Goal: Information Seeking & Learning: Check status

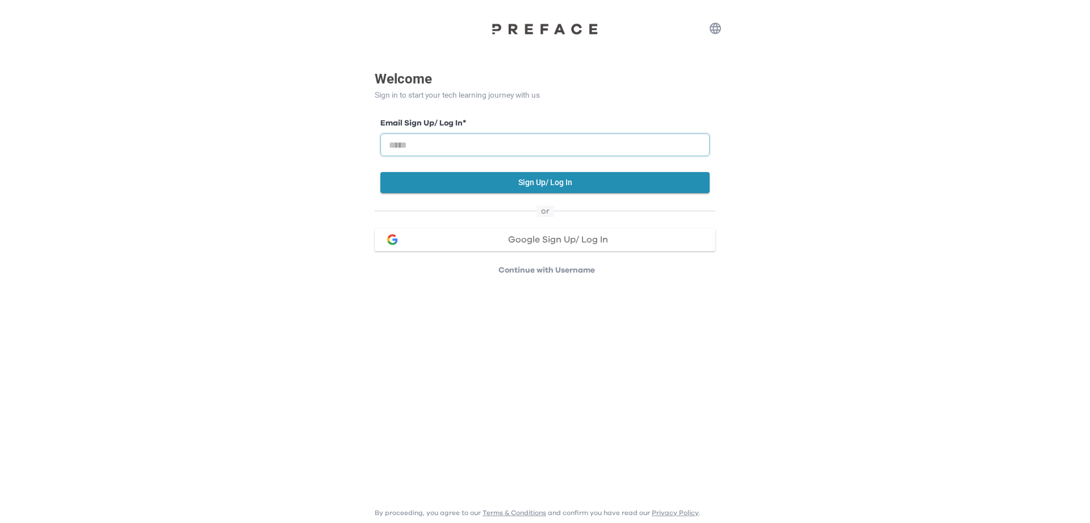
click at [580, 148] on input "email" at bounding box center [544, 144] width 329 height 23
type input "**********"
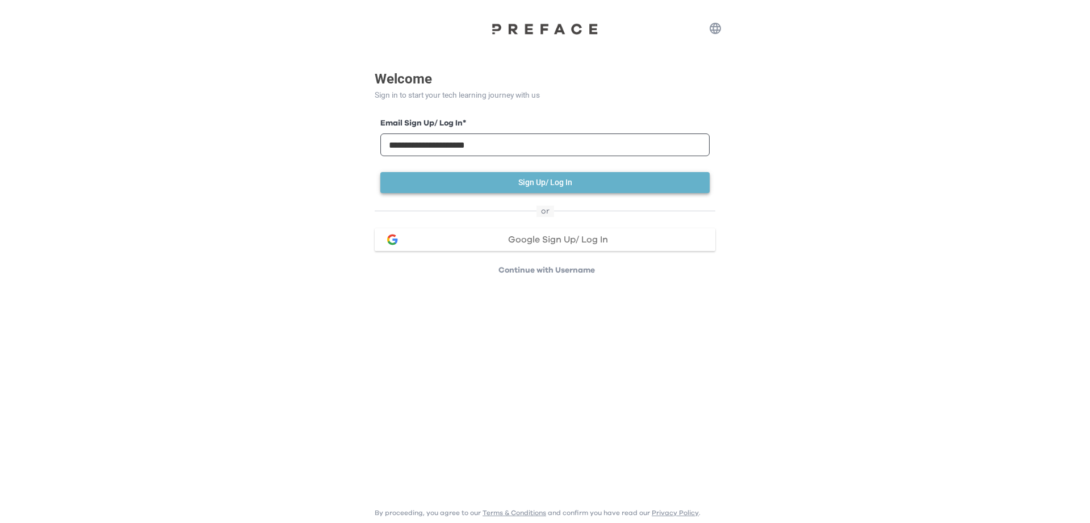
click at [561, 189] on button "Sign Up/ Log In" at bounding box center [544, 182] width 329 height 21
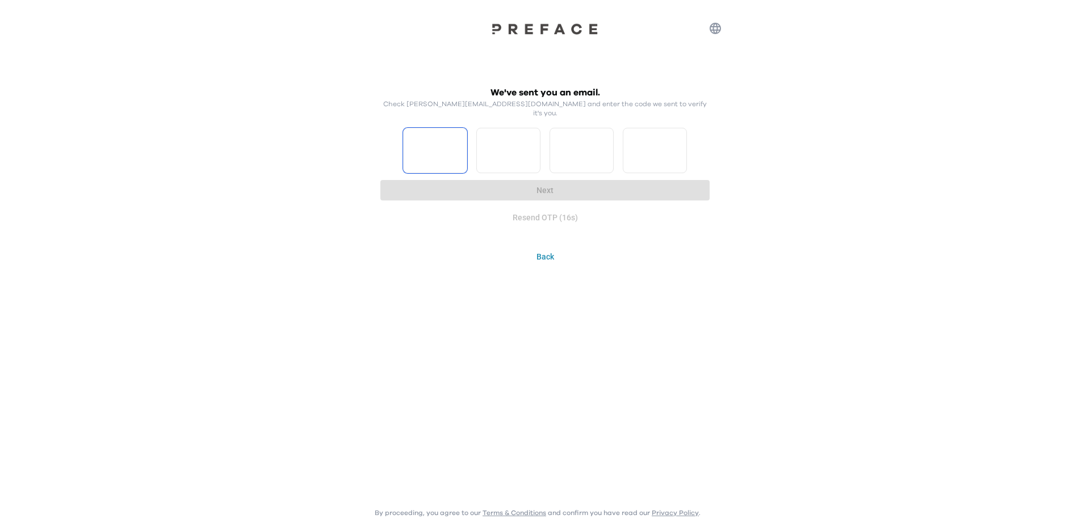
click at [426, 150] on input "Please enter OTP character 1" at bounding box center [435, 150] width 64 height 45
click at [456, 139] on input "*" at bounding box center [435, 150] width 64 height 45
type input "*"
click at [455, 144] on input "*" at bounding box center [435, 150] width 64 height 45
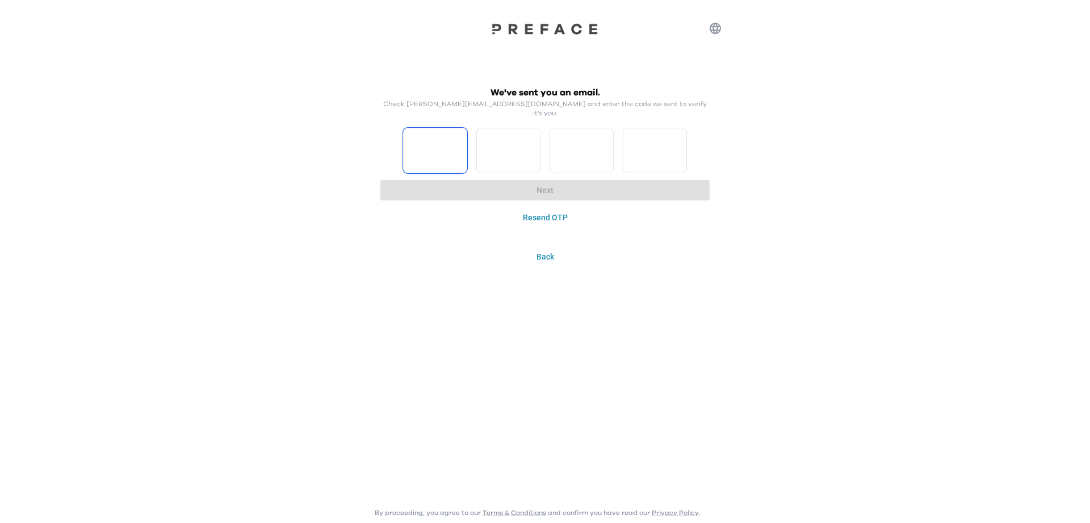
click at [462, 141] on input "*" at bounding box center [435, 150] width 64 height 45
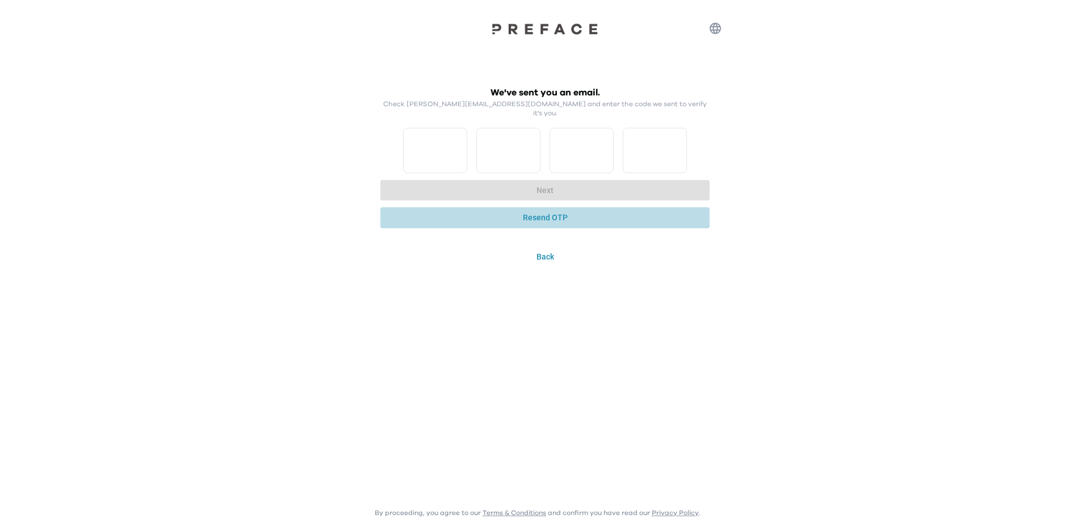
click at [551, 212] on button "Resend OTP" at bounding box center [544, 217] width 329 height 21
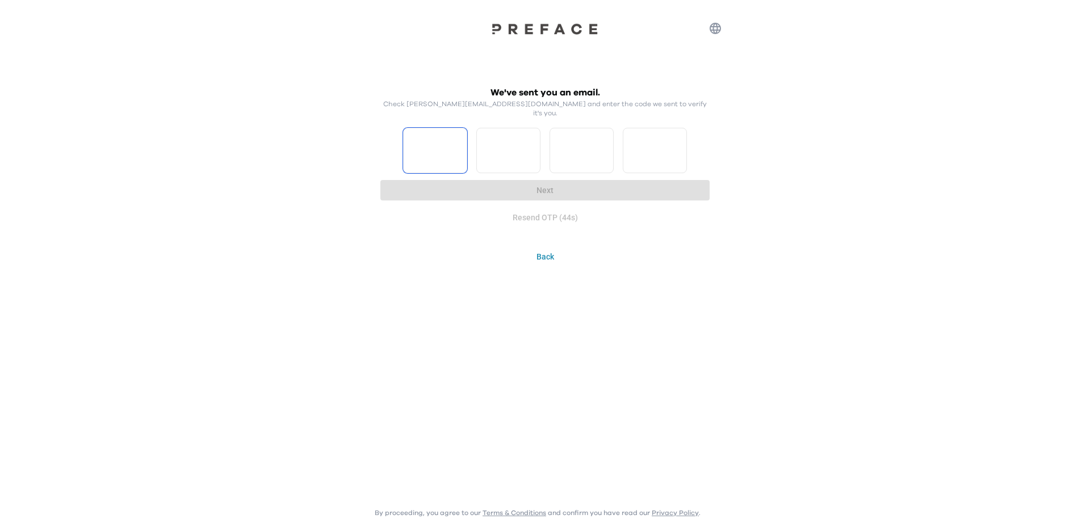
click at [455, 143] on input "*" at bounding box center [435, 150] width 64 height 45
type input "*"
click at [454, 143] on input "*" at bounding box center [435, 150] width 64 height 45
type input "*"
click at [530, 138] on input "*" at bounding box center [508, 150] width 64 height 45
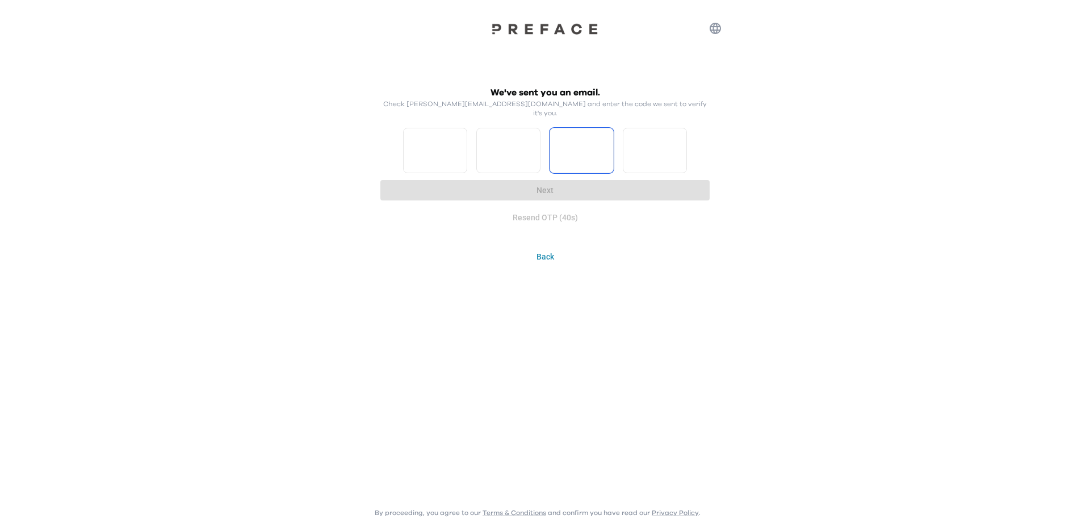
click at [607, 143] on input "Please enter OTP character 3" at bounding box center [582, 150] width 64 height 45
click at [602, 142] on input "Please enter OTP character 3" at bounding box center [582, 150] width 64 height 45
click at [606, 136] on input "*" at bounding box center [582, 150] width 64 height 45
type input "*"
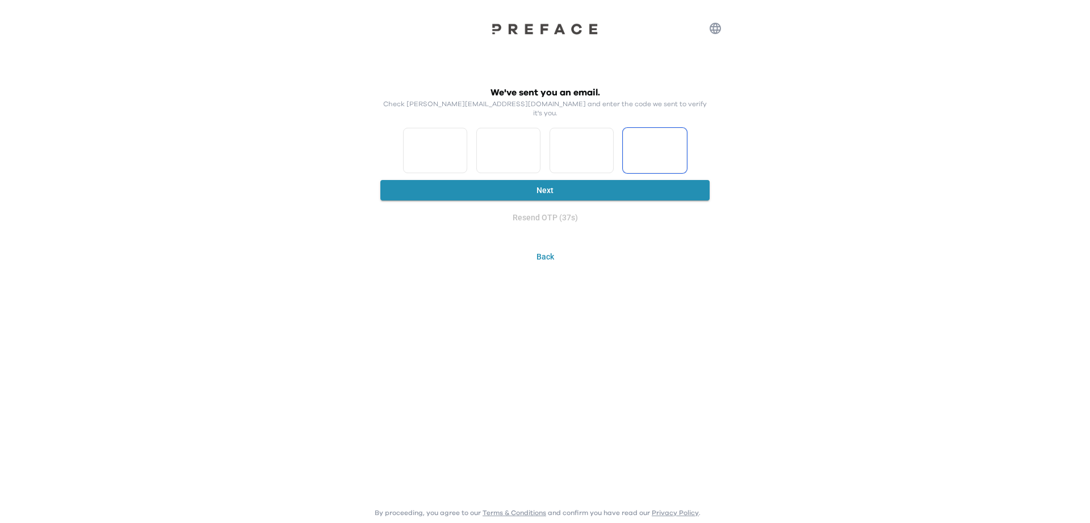
click at [602, 142] on input "*" at bounding box center [582, 150] width 64 height 45
type input "*"
click at [604, 142] on input "*" at bounding box center [582, 150] width 64 height 45
type input "*"
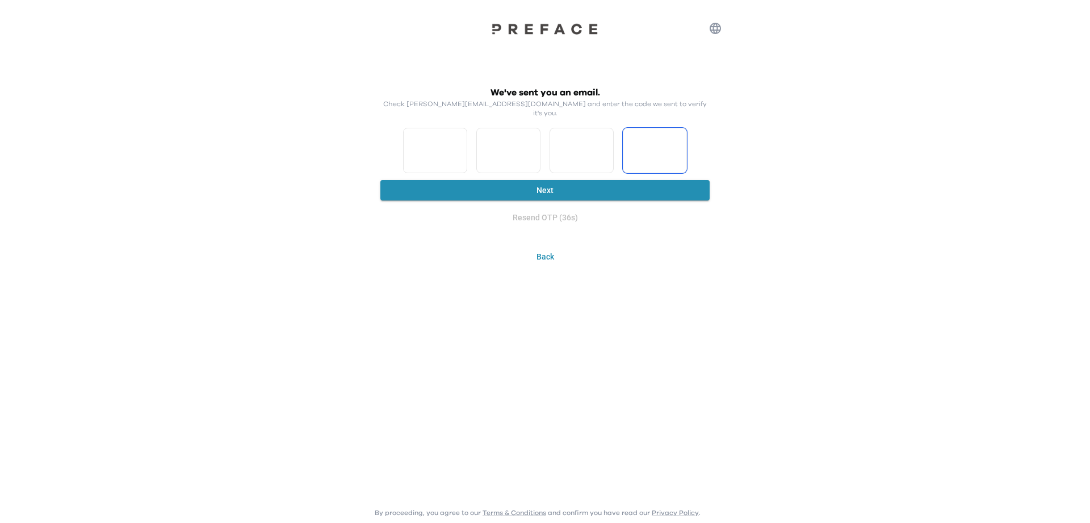
type input "*"
click at [604, 142] on input "*" at bounding box center [582, 150] width 64 height 45
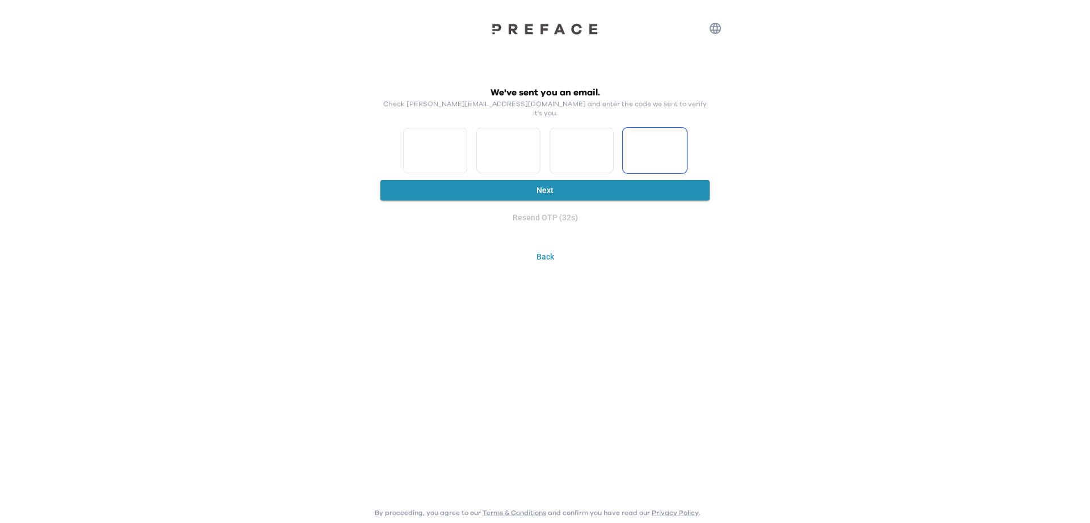
type input "*"
click at [600, 137] on input "*" at bounding box center [582, 150] width 64 height 45
type input "*"
click at [603, 141] on input "*" at bounding box center [582, 150] width 64 height 45
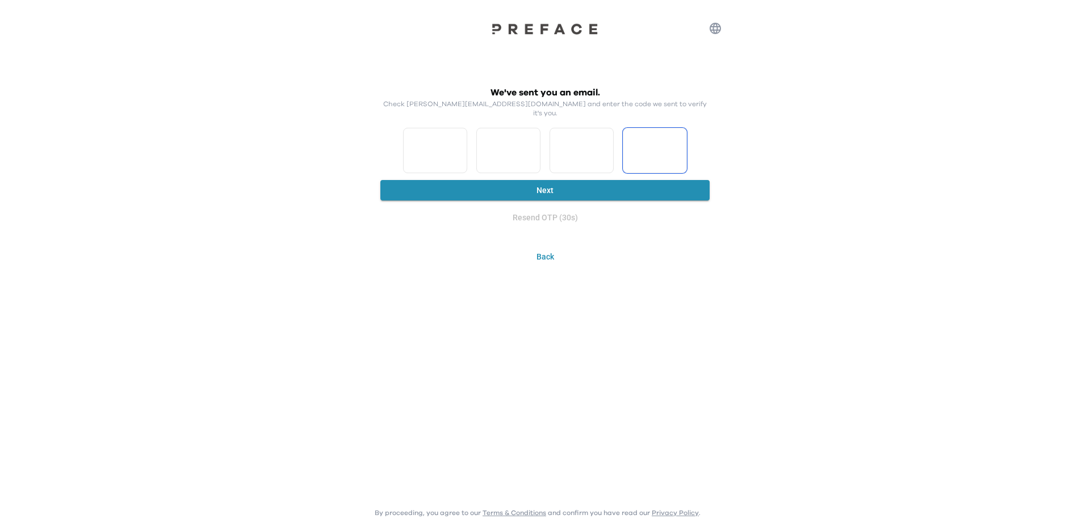
click at [673, 140] on input "*" at bounding box center [655, 150] width 64 height 45
type input "*"
click at [674, 140] on input "*" at bounding box center [655, 150] width 64 height 45
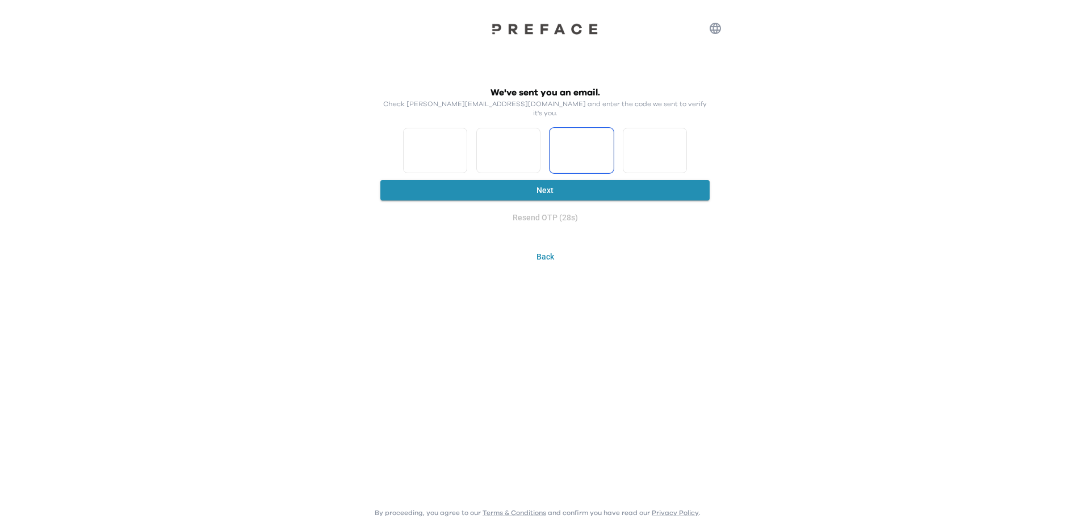
drag, startPoint x: 578, startPoint y: 145, endPoint x: 540, endPoint y: 152, distance: 38.7
click at [550, 152] on input "*" at bounding box center [582, 150] width 64 height 45
drag, startPoint x: 585, startPoint y: 141, endPoint x: 494, endPoint y: 144, distance: 90.9
click at [550, 144] on input "*" at bounding box center [582, 150] width 64 height 45
type input "*"
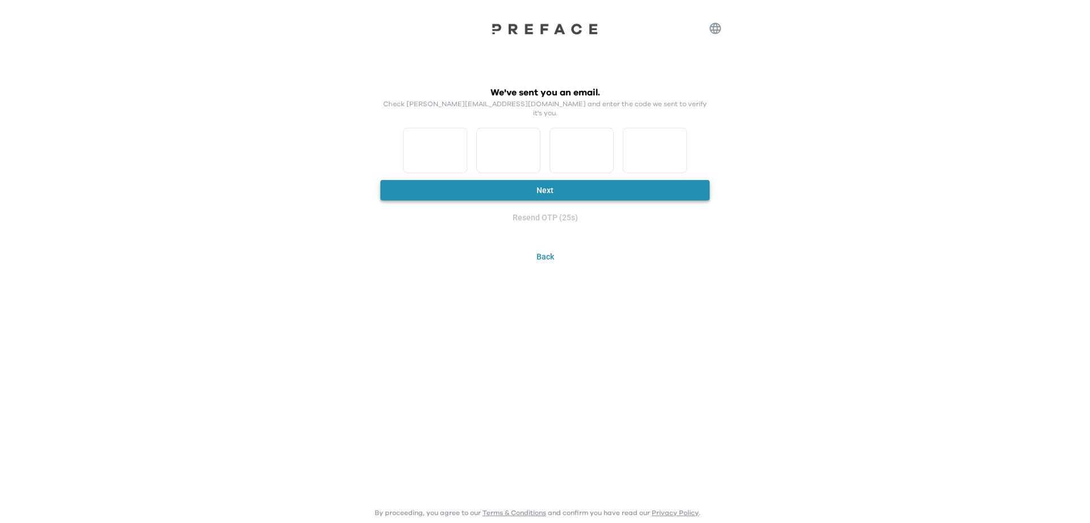
click at [691, 183] on button "Next" at bounding box center [544, 190] width 329 height 21
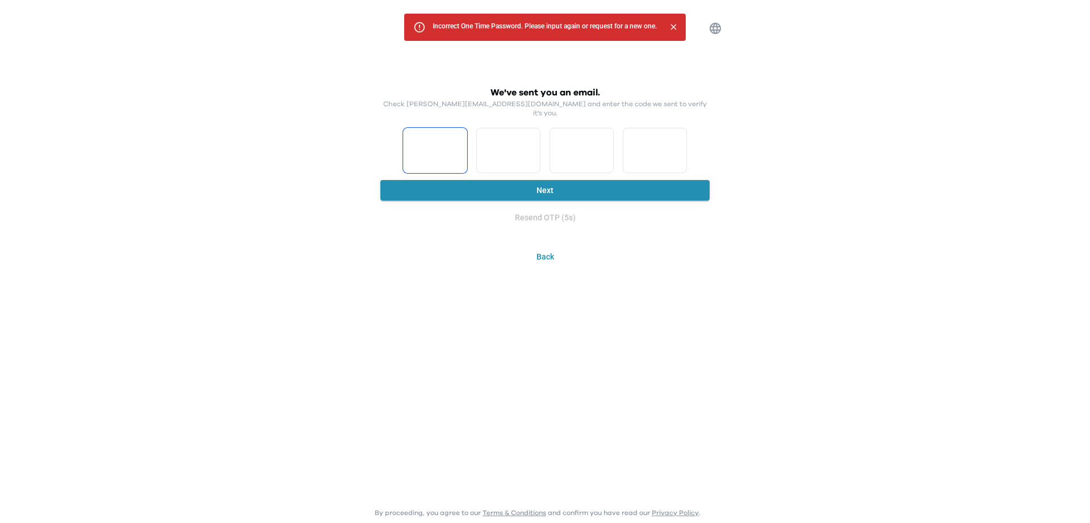
click at [424, 145] on input "*" at bounding box center [435, 150] width 64 height 45
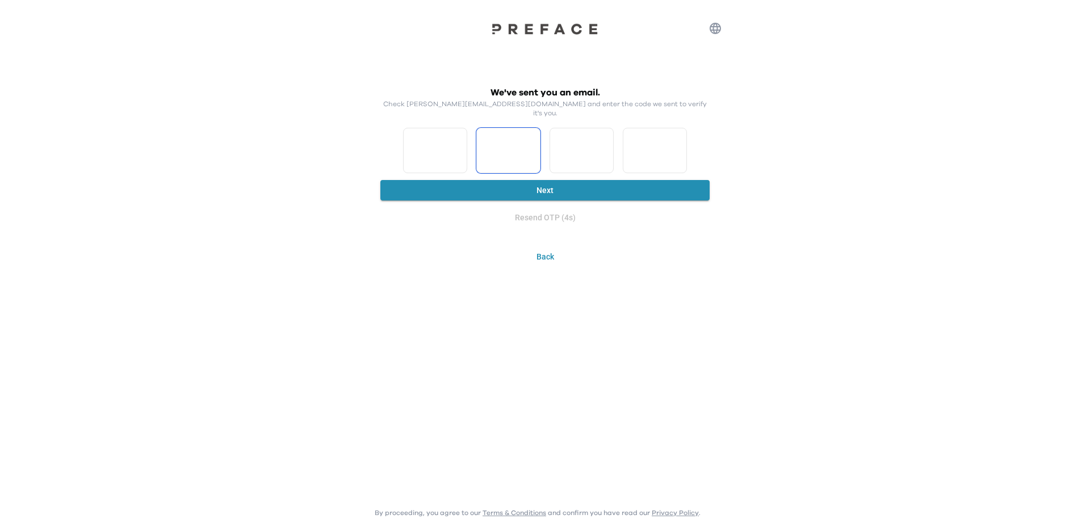
type input "*"
click at [558, 180] on button "Next" at bounding box center [544, 190] width 329 height 21
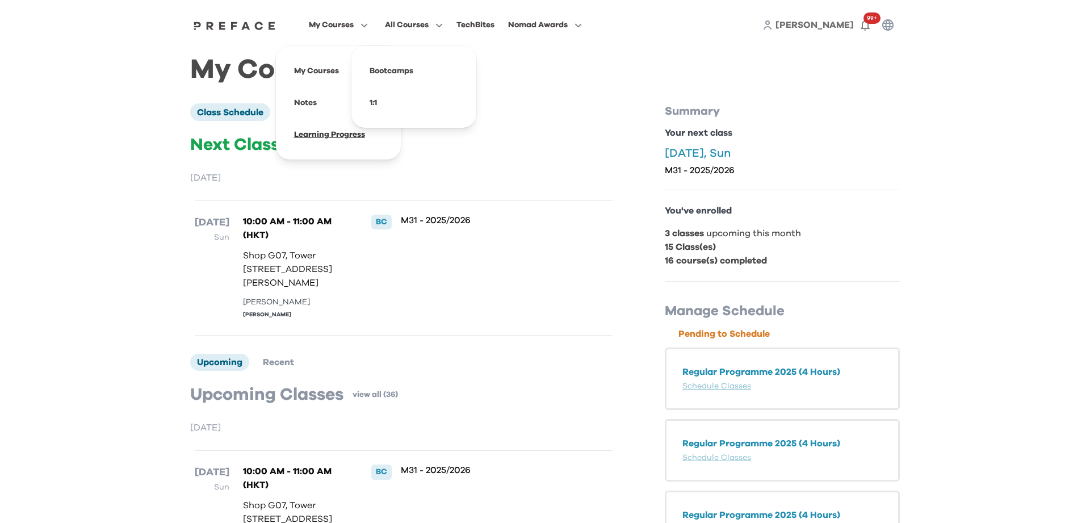
click at [322, 139] on span at bounding box center [338, 135] width 107 height 32
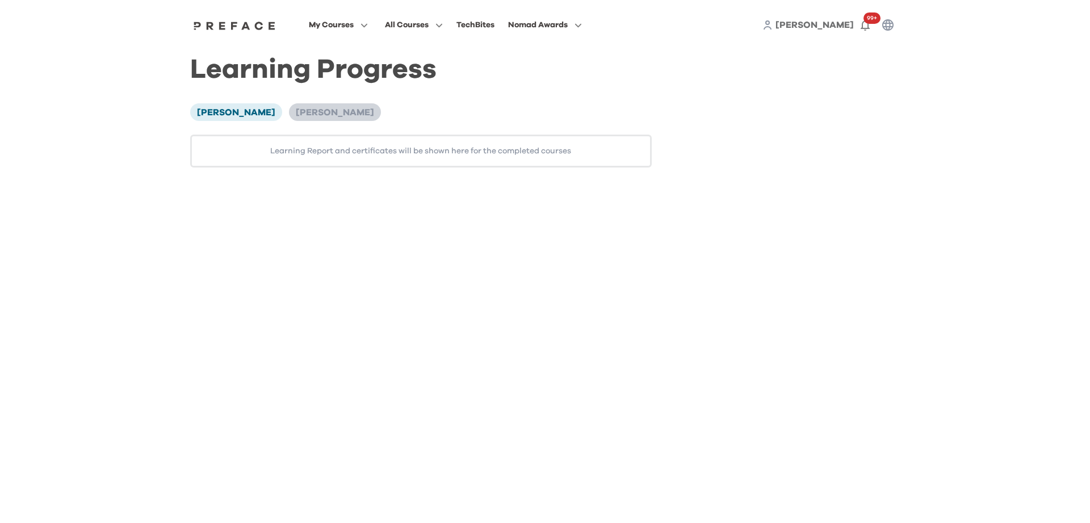
click at [296, 115] on span "[PERSON_NAME]" at bounding box center [335, 112] width 78 height 9
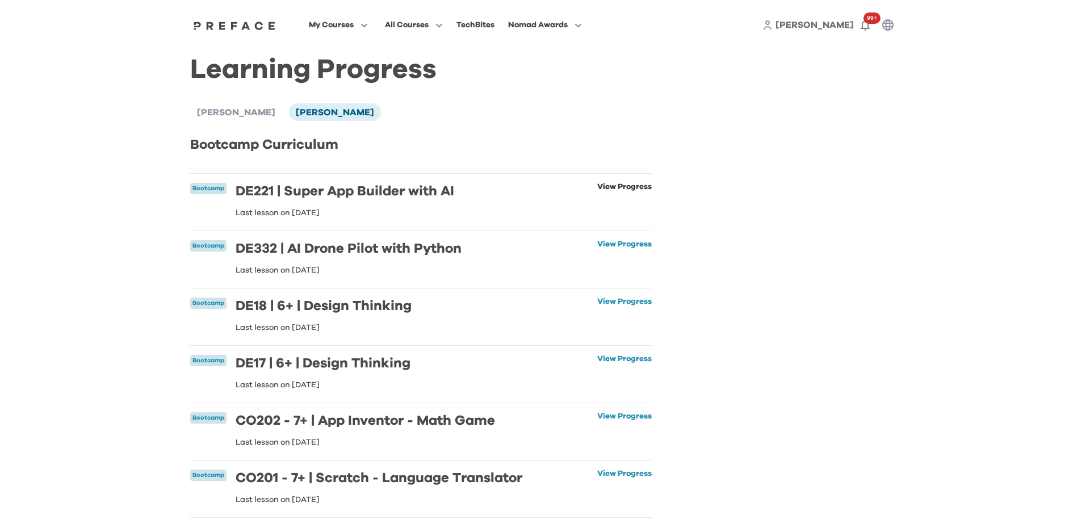
click at [632, 204] on link "View Progress" at bounding box center [624, 200] width 55 height 34
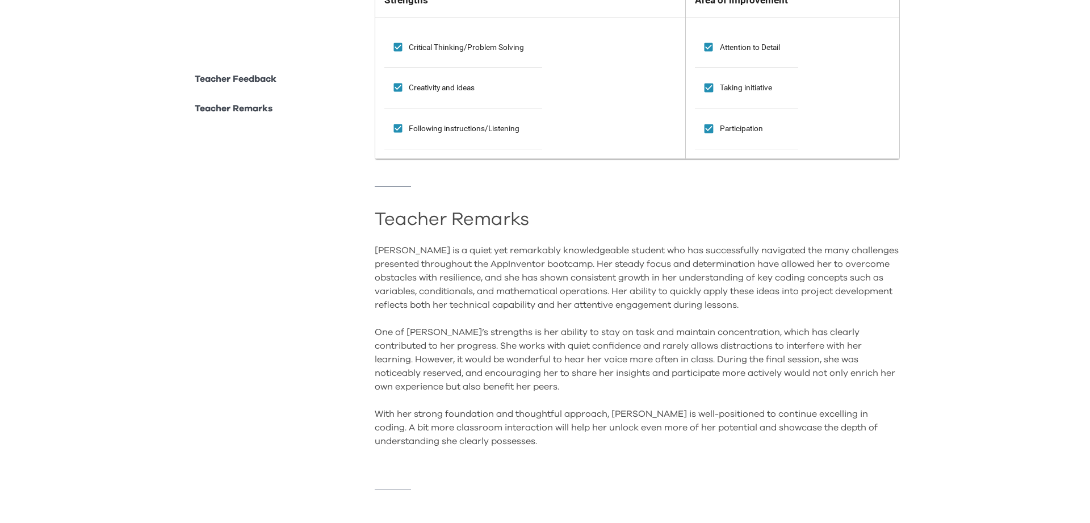
scroll to position [1001, 0]
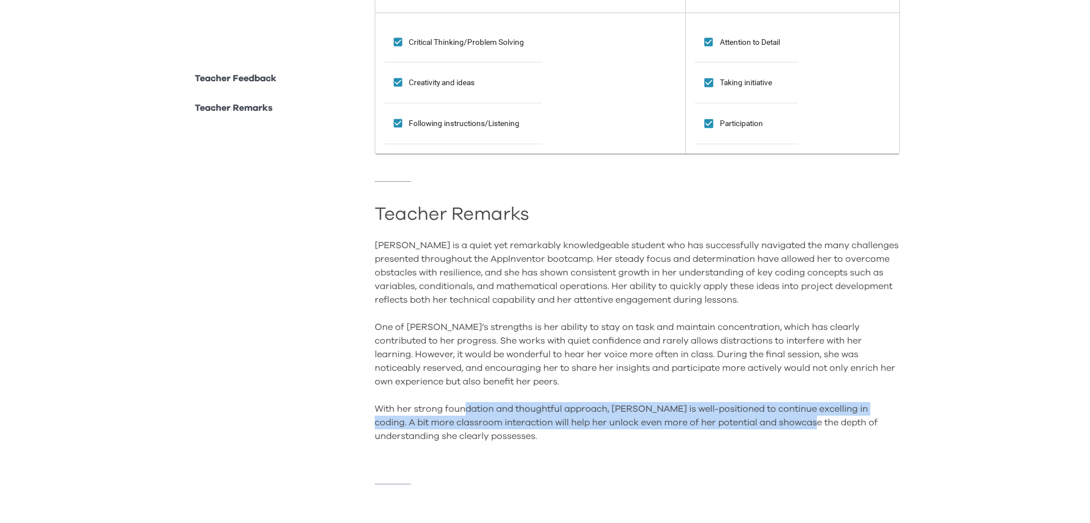
drag, startPoint x: 790, startPoint y: 420, endPoint x: 468, endPoint y: 409, distance: 322.6
click at [468, 409] on div "[PERSON_NAME] is a quiet yet remarkably knowledgeable student who has successfu…" at bounding box center [638, 347] width 526 height 218
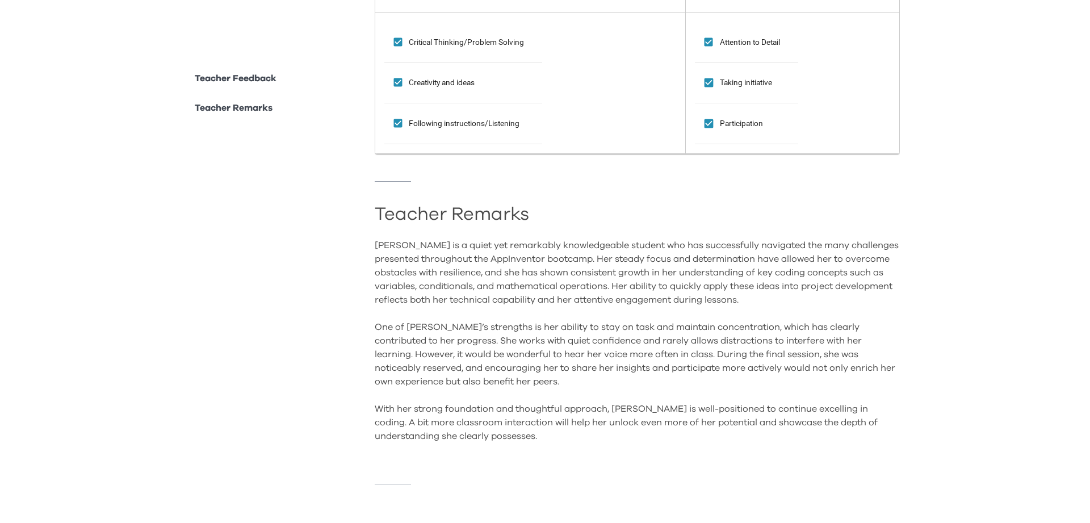
click at [521, 451] on div "[PERSON_NAME] is a quiet yet remarkably knowledgeable student who has successfu…" at bounding box center [638, 347] width 526 height 218
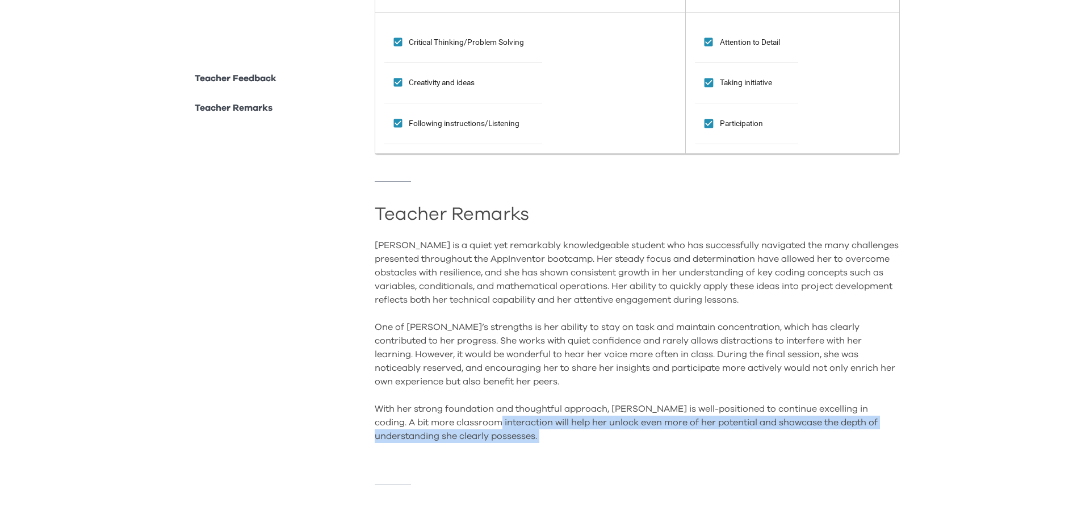
drag, startPoint x: 495, startPoint y: 443, endPoint x: 475, endPoint y: 417, distance: 33.2
click at [475, 417] on div "[PERSON_NAME] is a quiet yet remarkably knowledgeable student who has successfu…" at bounding box center [638, 347] width 526 height 218
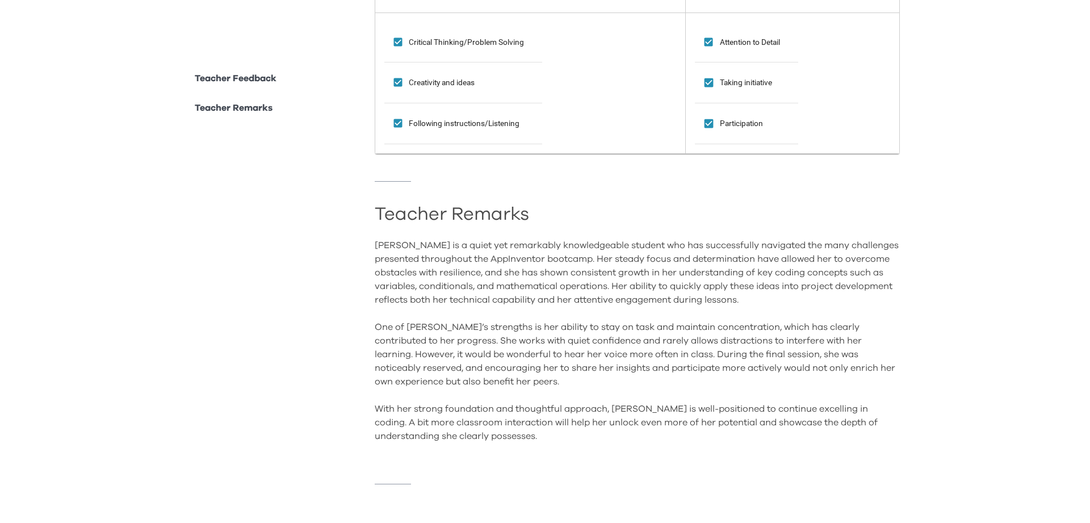
click at [476, 417] on div "[PERSON_NAME] is a quiet yet remarkably knowledgeable student who has successfu…" at bounding box center [638, 347] width 526 height 218
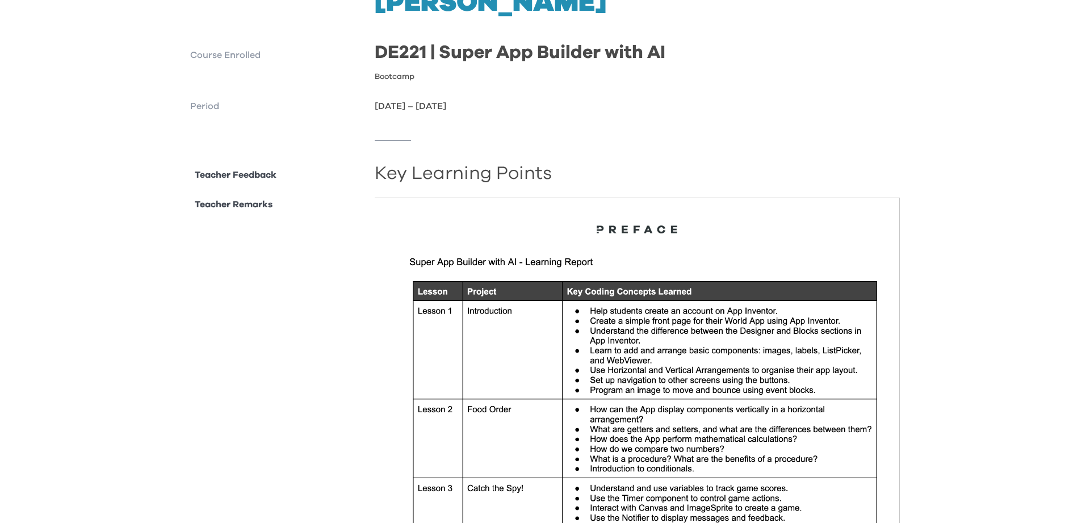
scroll to position [480, 0]
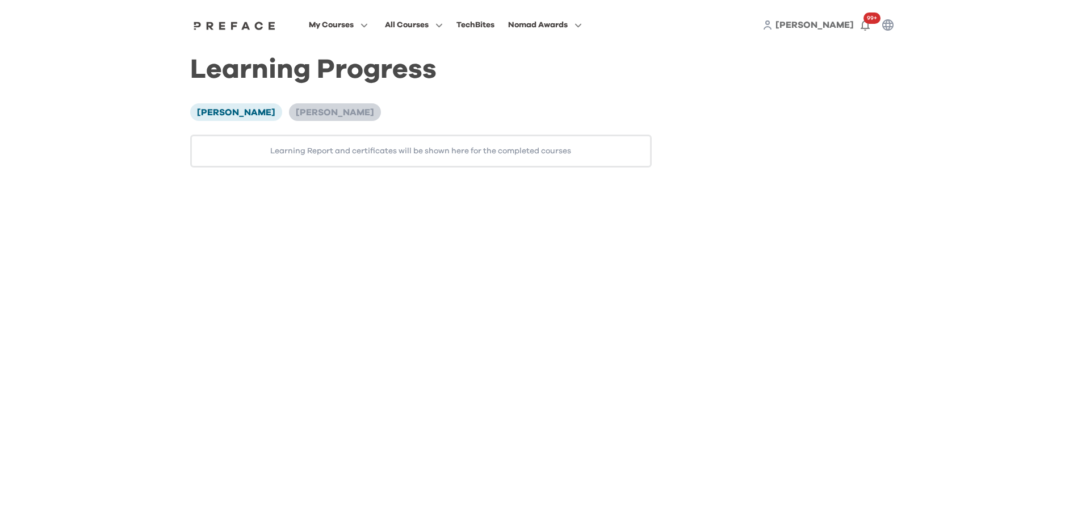
click at [296, 115] on span "[PERSON_NAME]" at bounding box center [335, 112] width 78 height 9
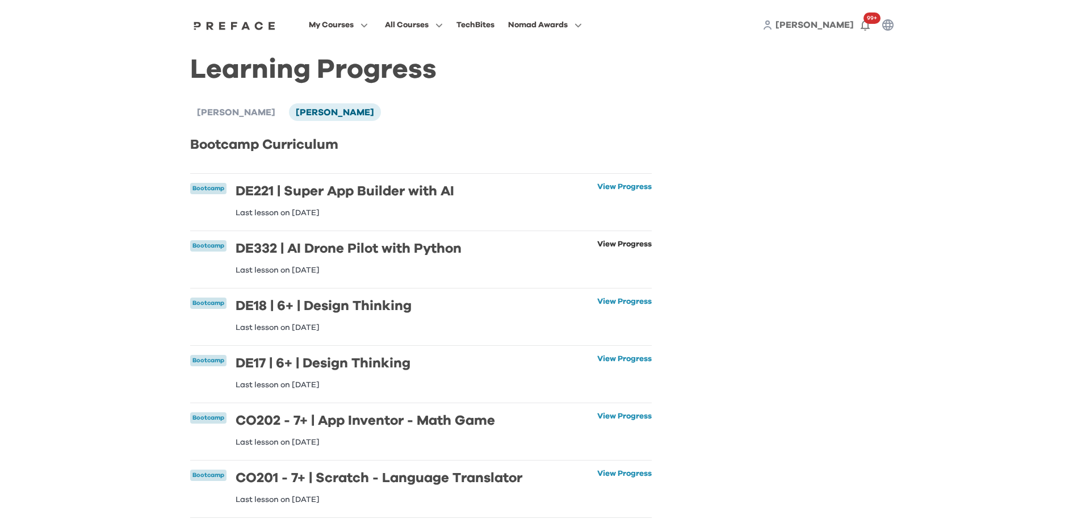
click at [624, 242] on link "View Progress" at bounding box center [624, 257] width 55 height 34
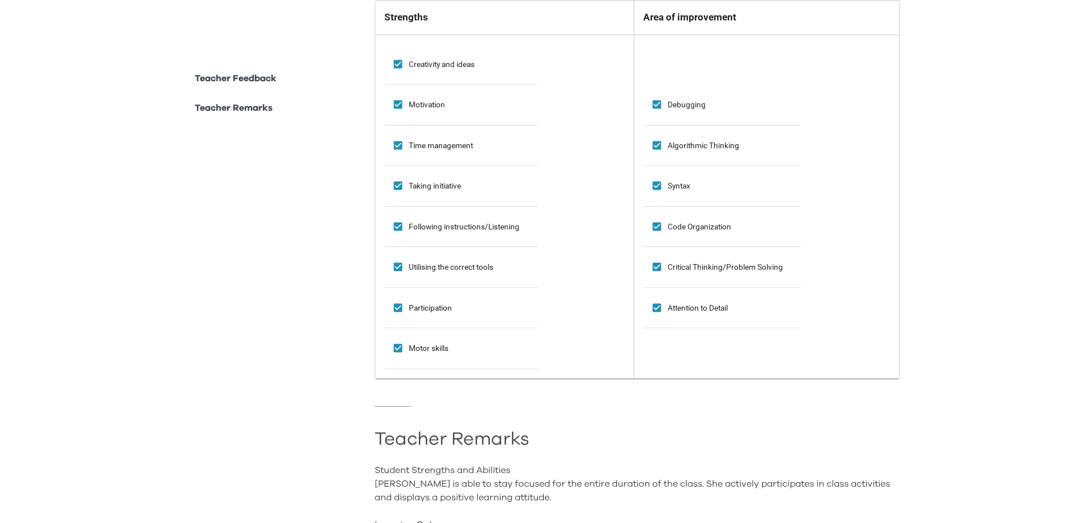
scroll to position [1100, 0]
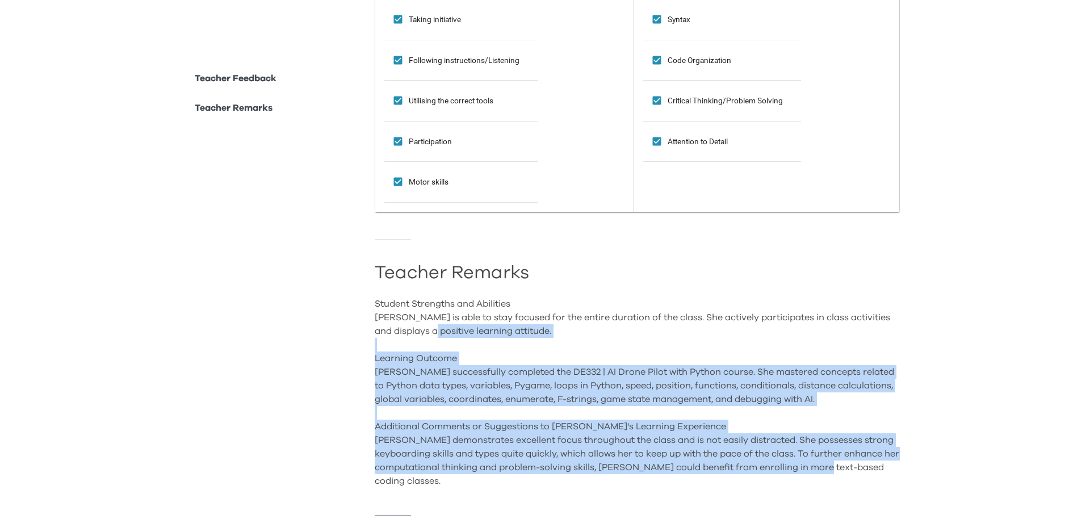
drag, startPoint x: 454, startPoint y: 326, endPoint x: 884, endPoint y: 464, distance: 451.2
click at [878, 469] on div "Student Strengths and Abilities [PERSON_NAME] is able to stay focused for the …" at bounding box center [638, 392] width 526 height 191
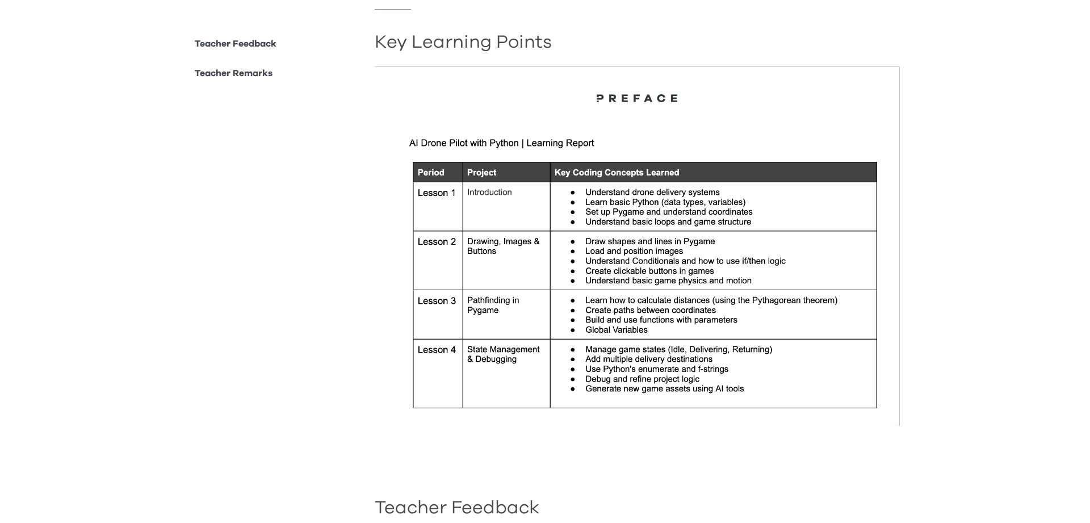
scroll to position [0, 0]
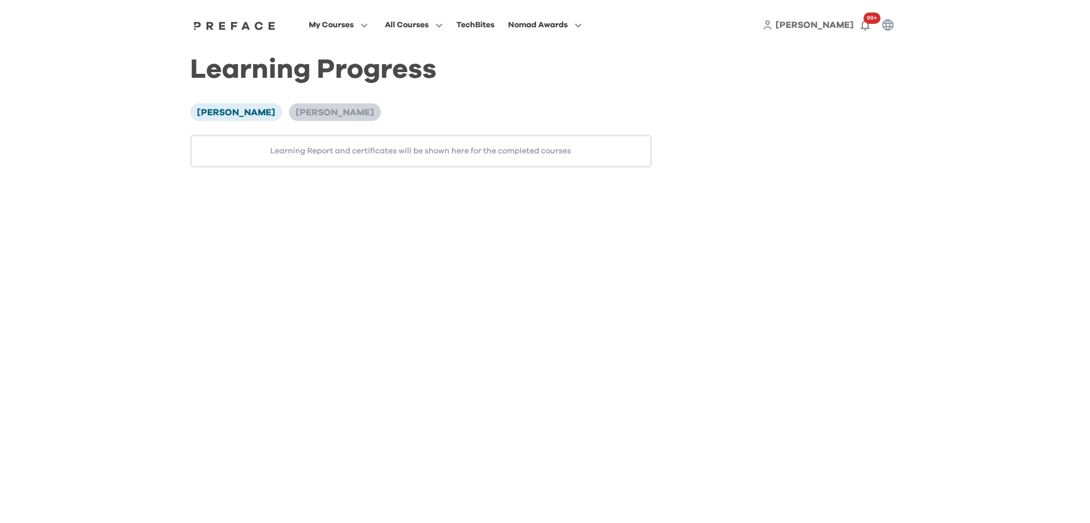
click at [289, 104] on li "[PERSON_NAME]" at bounding box center [335, 111] width 92 height 17
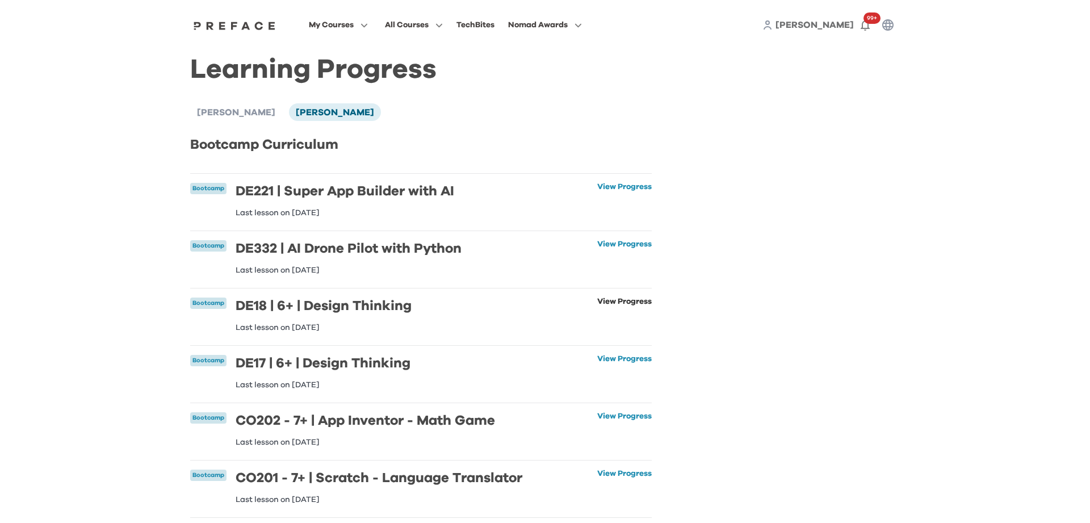
click at [630, 306] on link "View Progress" at bounding box center [624, 314] width 55 height 34
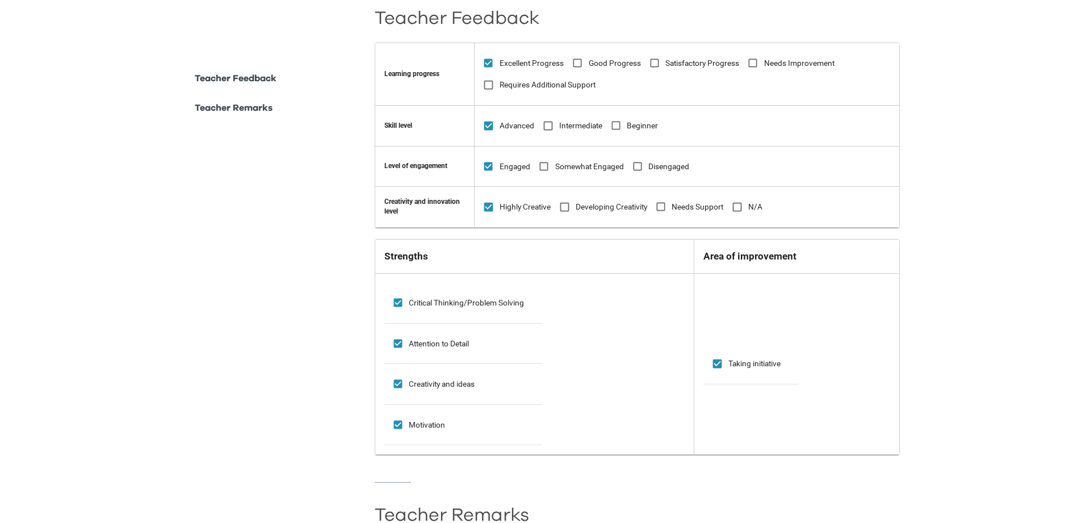
scroll to position [816, 0]
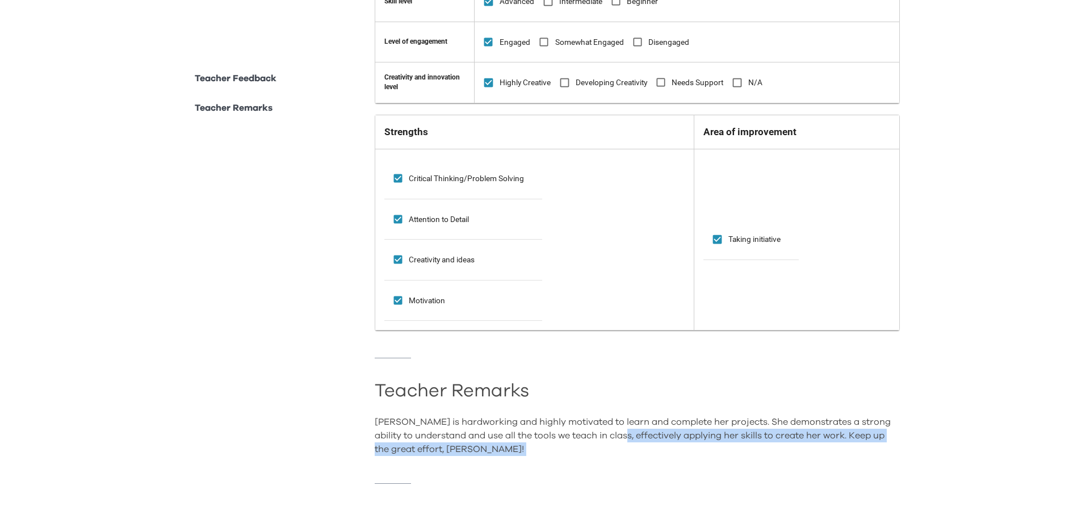
drag, startPoint x: 617, startPoint y: 427, endPoint x: 612, endPoint y: 472, distance: 45.1
click at [604, 474] on div "Teacher Feedback Learning progress Excellent Progress Good Progress Satisfactor…" at bounding box center [638, 191] width 526 height 640
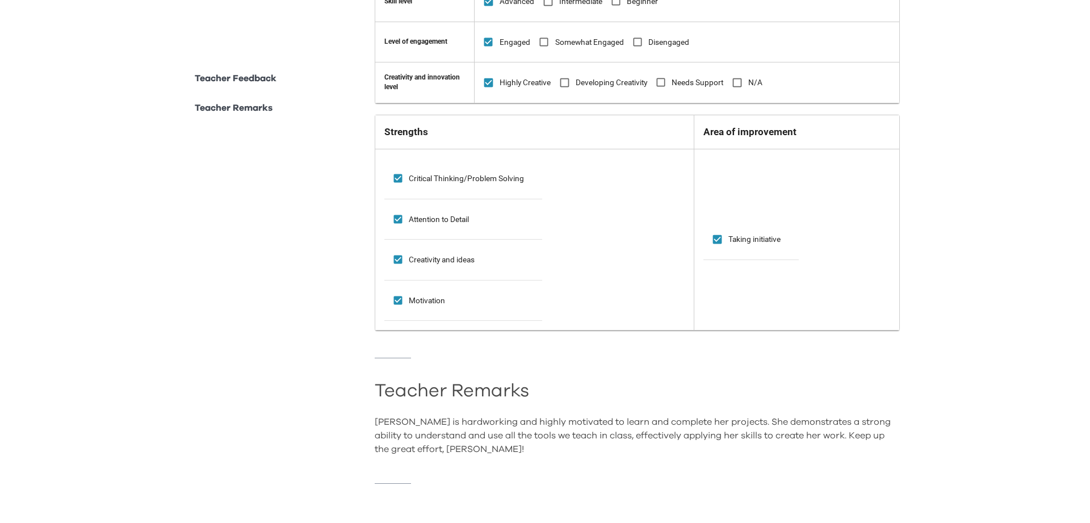
click at [609, 469] on div "Teacher Feedback Learning progress Excellent Progress Good Progress Satisfactor…" at bounding box center [638, 191] width 526 height 640
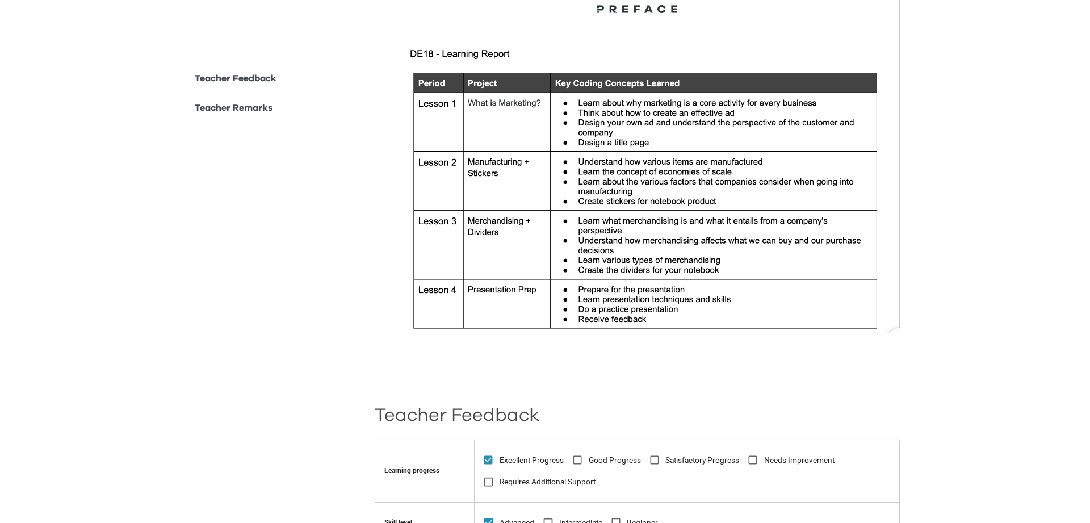
scroll to position [5, 0]
